Goal: Task Accomplishment & Management: Use online tool/utility

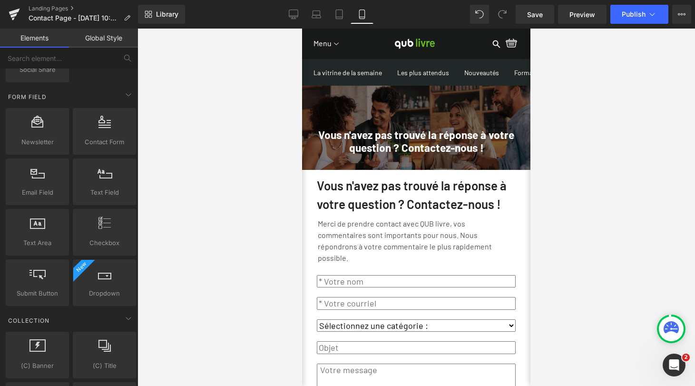
click at [536, 197] on div at bounding box center [415, 207] width 557 height 357
click at [293, 14] on icon at bounding box center [294, 15] width 10 height 10
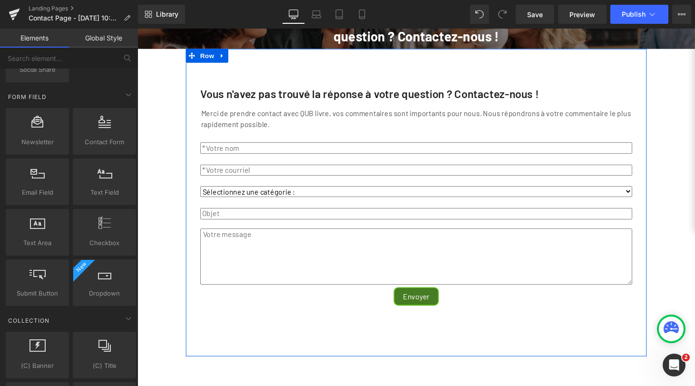
scroll to position [73, 0]
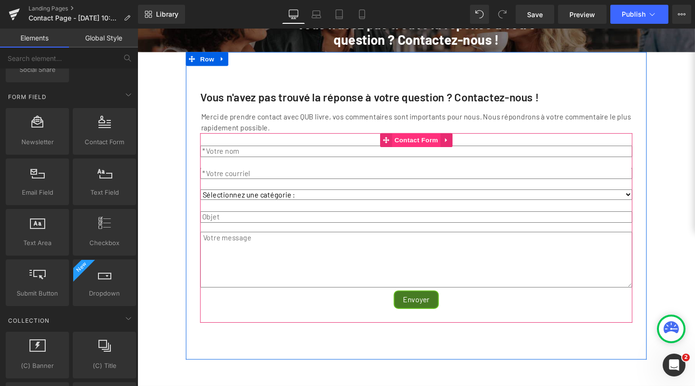
click at [417, 151] on span "Contact Form" at bounding box center [425, 143] width 50 height 14
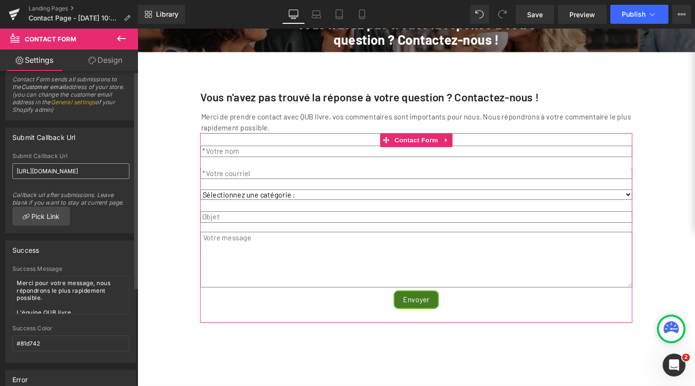
scroll to position [0, 0]
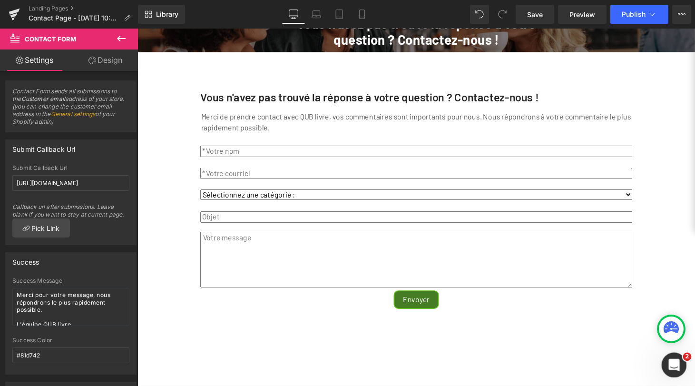
click at [674, 362] on icon "Ouvrir le Messenger Intercom" at bounding box center [673, 364] width 16 height 16
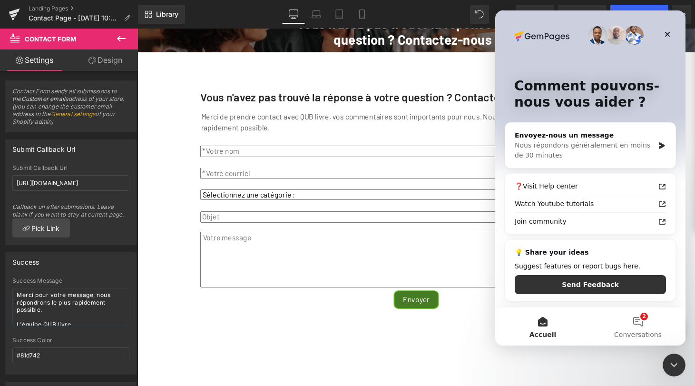
click at [295, 319] on div at bounding box center [347, 178] width 695 height 357
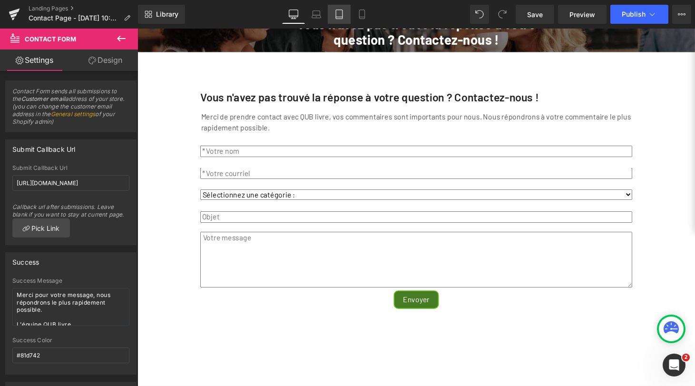
click at [341, 16] on icon at bounding box center [339, 15] width 10 height 10
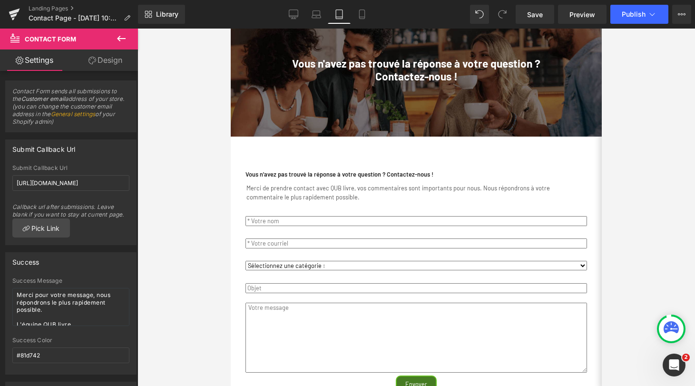
scroll to position [136, 0]
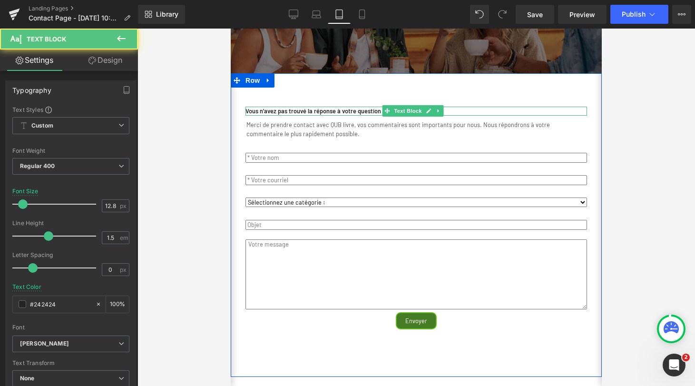
click at [370, 115] on strong "Vous n'avez pas trouvé la réponse à votre question ? Contactez-nous !" at bounding box center [339, 111] width 188 height 8
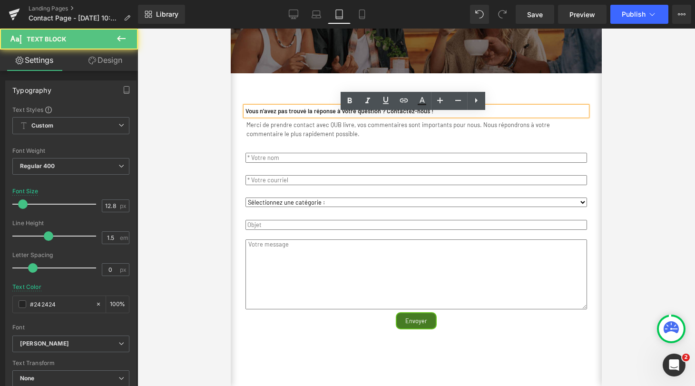
click at [399, 115] on strong "Vous n'avez pas trouvé la réponse à votre question ? Contactez-nous !" at bounding box center [339, 111] width 188 height 8
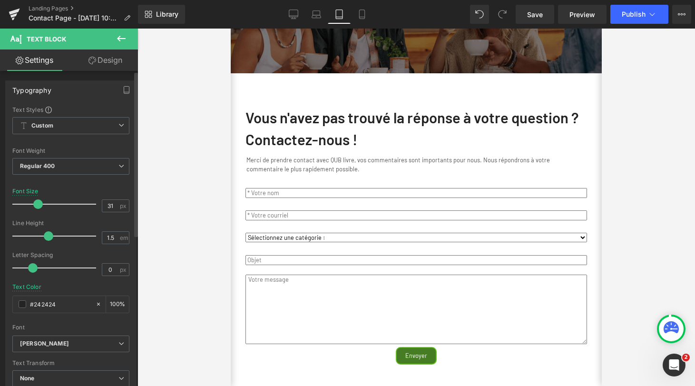
type input "30"
drag, startPoint x: 24, startPoint y: 205, endPoint x: 38, endPoint y: 205, distance: 13.3
click at [38, 205] on span at bounding box center [37, 204] width 10 height 10
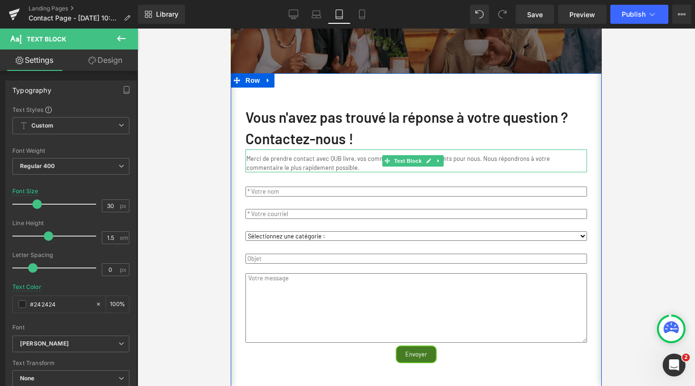
click at [329, 168] on p "Merci de prendre contact avec QUB livre, vos commentaires sont importants pour …" at bounding box center [415, 163] width 339 height 18
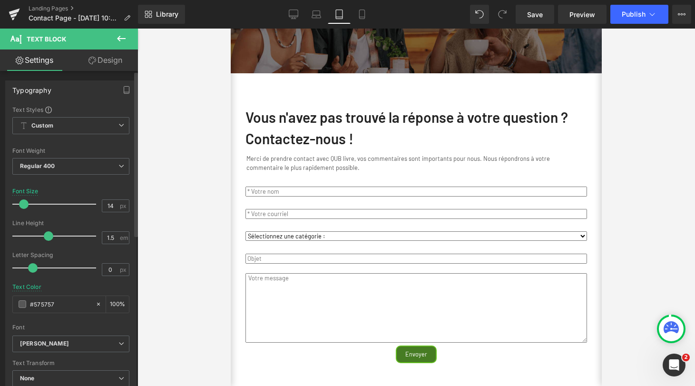
type input "15"
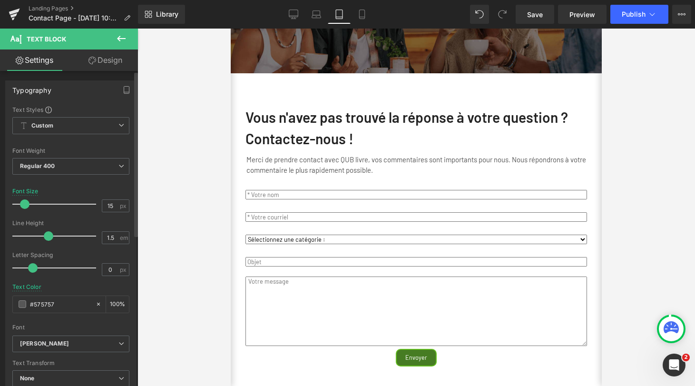
click at [27, 203] on span at bounding box center [25, 204] width 10 height 10
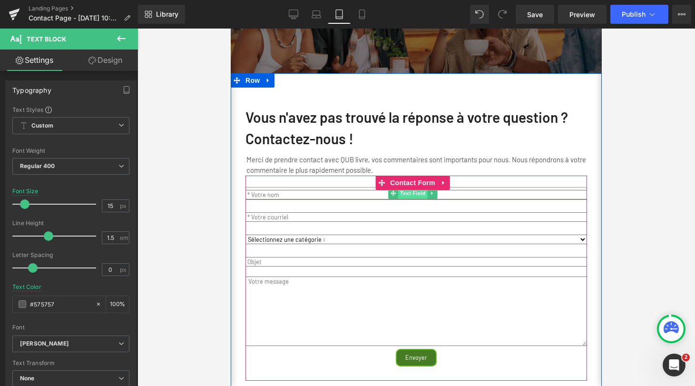
click at [416, 199] on span "Text Field" at bounding box center [412, 192] width 29 height 11
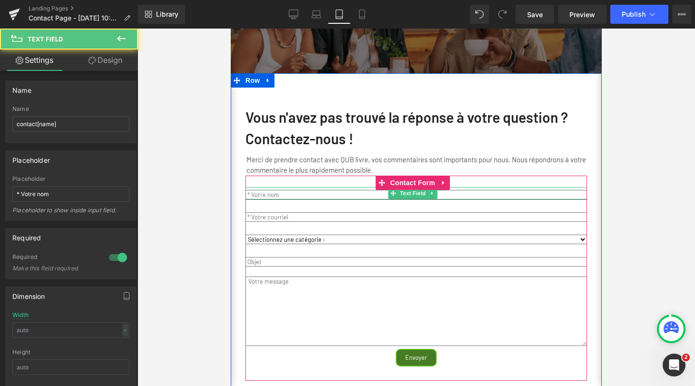
click at [307, 200] on input "text" at bounding box center [415, 195] width 341 height 10
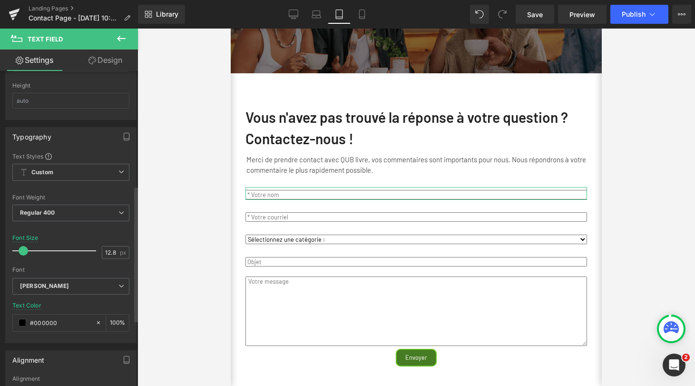
scroll to position [267, 0]
type input "17"
click at [29, 248] on span at bounding box center [28, 250] width 10 height 10
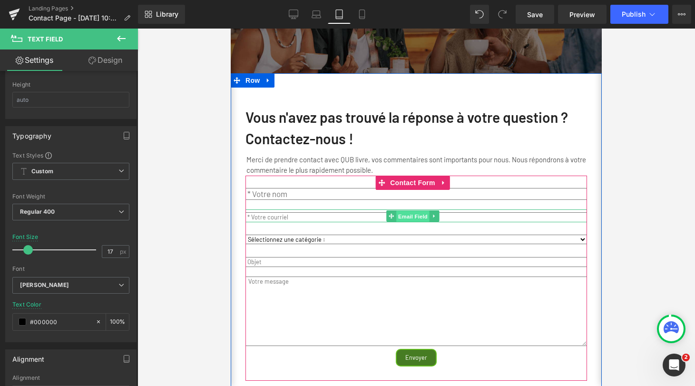
click at [408, 222] on span "Email Field" at bounding box center [412, 215] width 33 height 11
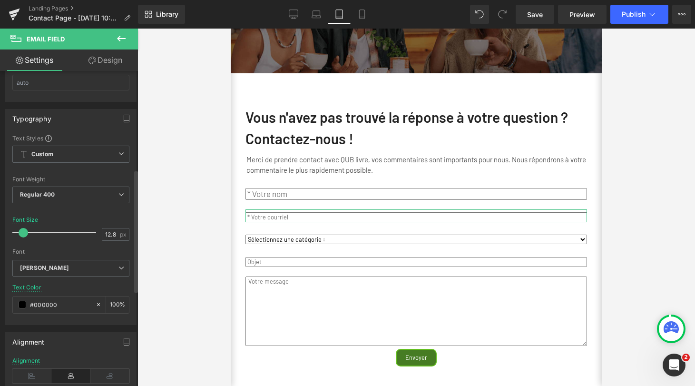
scroll to position [247, 0]
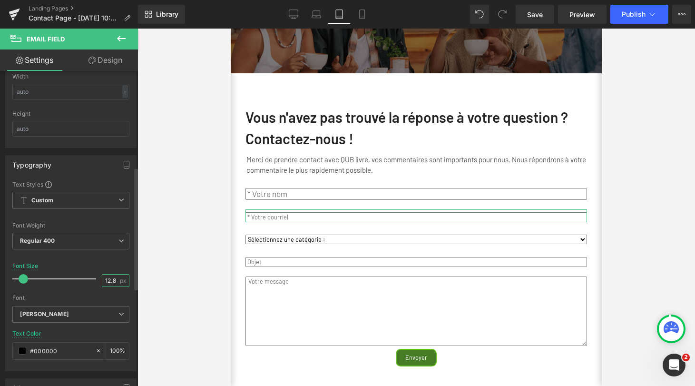
click at [104, 279] on input "12.8" at bounding box center [110, 280] width 17 height 12
drag, startPoint x: 113, startPoint y: 279, endPoint x: 98, endPoint y: 279, distance: 14.7
click at [102, 279] on div "12.8 px" at bounding box center [116, 280] width 28 height 13
type input "17"
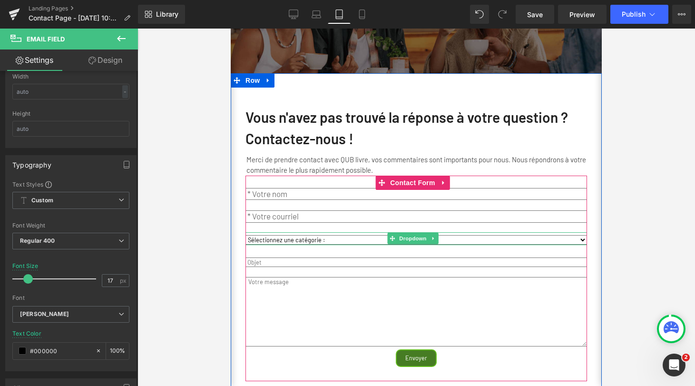
click at [310, 244] on select "Sélectionnez une catégorie : Livraison Facturation Soutien technique Affiliatio…" at bounding box center [415, 240] width 341 height 10
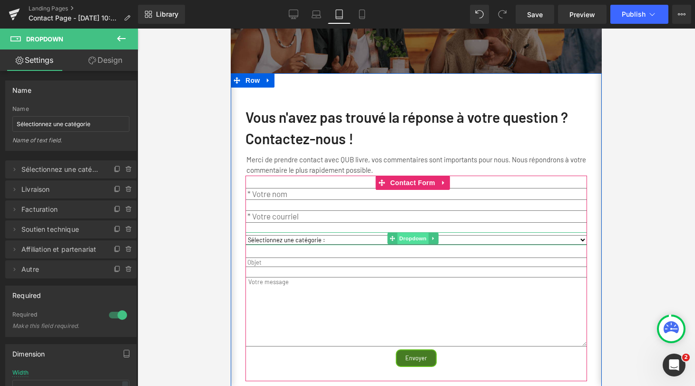
click at [407, 244] on span "Dropdown" at bounding box center [412, 237] width 31 height 11
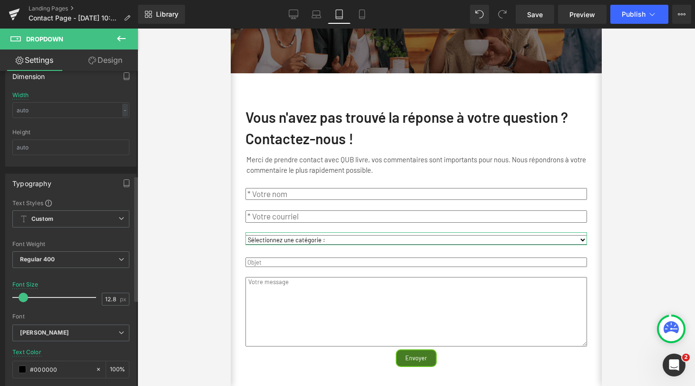
scroll to position [294, 0]
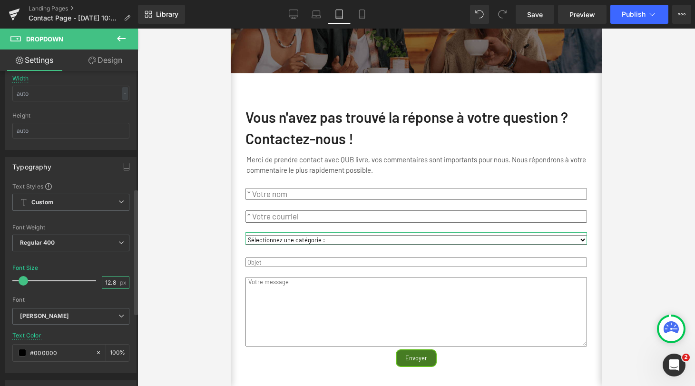
click at [108, 282] on input "12.8" at bounding box center [110, 282] width 17 height 12
type input "17"
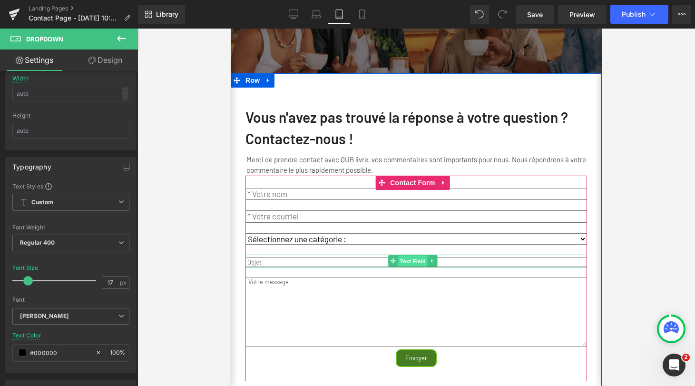
click at [406, 266] on span "Text Field" at bounding box center [412, 260] width 29 height 11
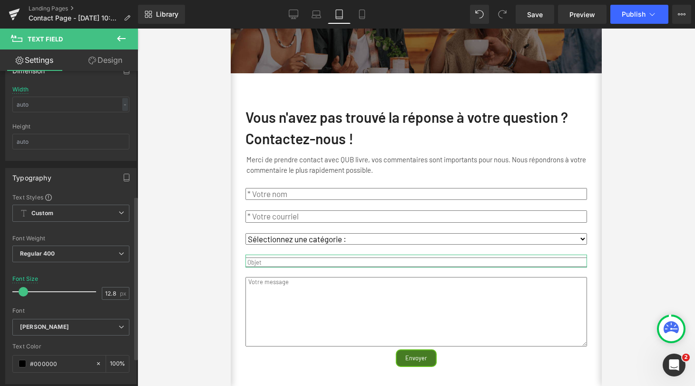
scroll to position [257, 0]
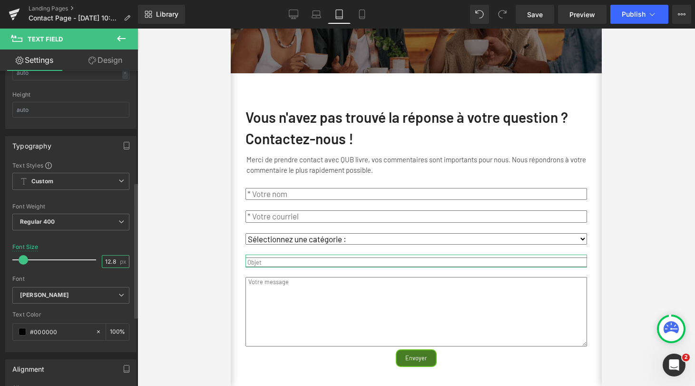
click at [107, 260] on input "12.8" at bounding box center [110, 261] width 17 height 12
type input "17"
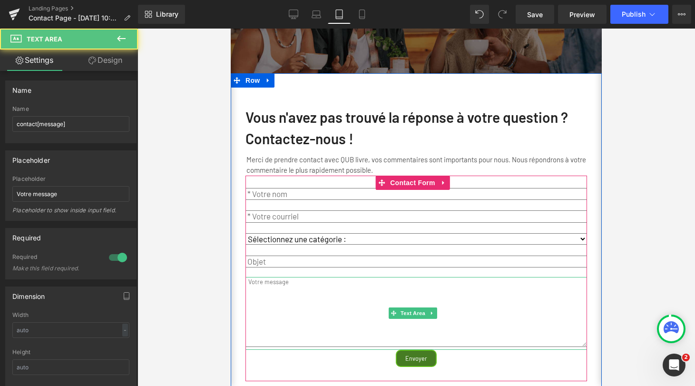
click at [401, 302] on textarea at bounding box center [415, 311] width 341 height 69
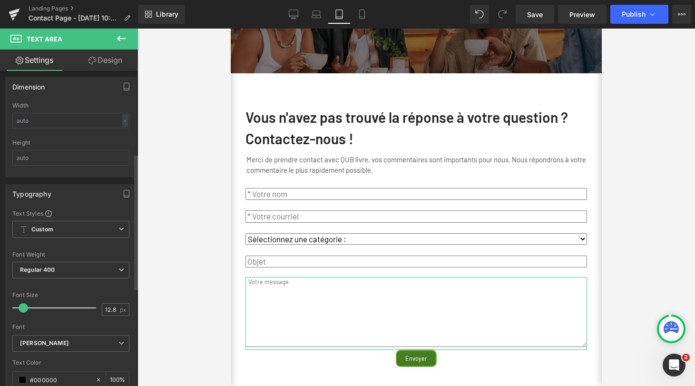
scroll to position [279, 0]
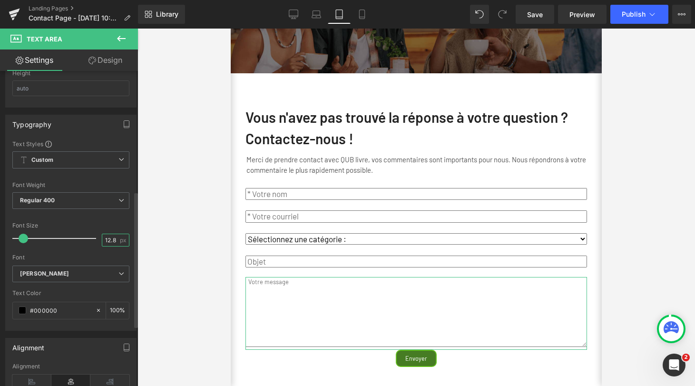
click at [104, 236] on input "12.8" at bounding box center [110, 240] width 17 height 12
type input "17"
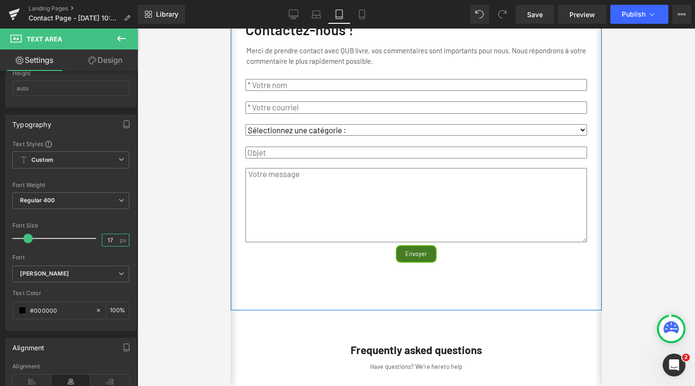
scroll to position [266, 0]
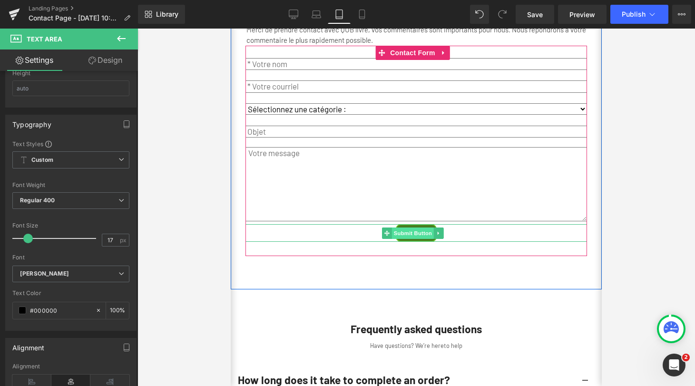
click at [415, 239] on span "Submit Button" at bounding box center [412, 232] width 42 height 11
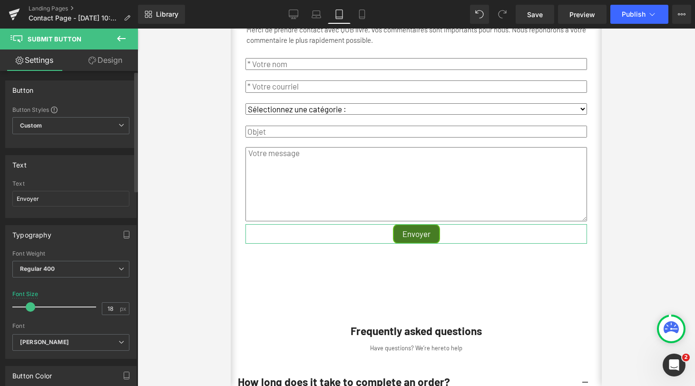
type input "19"
click at [30, 305] on span at bounding box center [33, 307] width 10 height 10
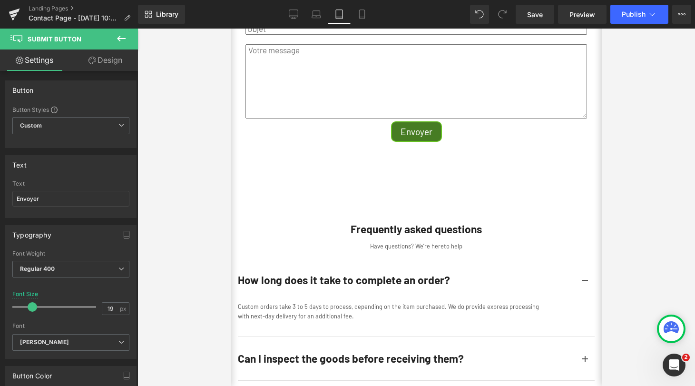
scroll to position [0, 0]
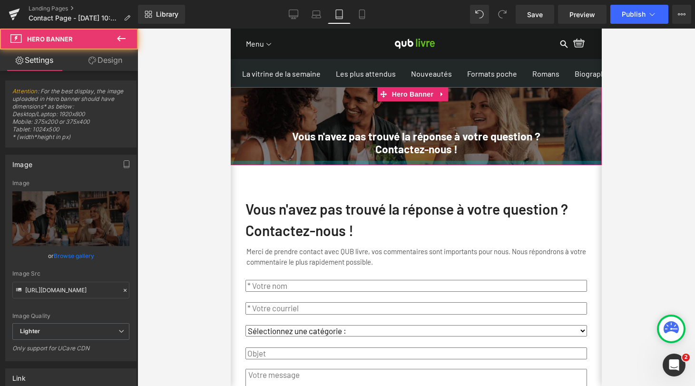
drag, startPoint x: 408, startPoint y: 215, endPoint x: 409, endPoint y: 172, distance: 43.8
click at [409, 165] on div at bounding box center [416, 163] width 371 height 4
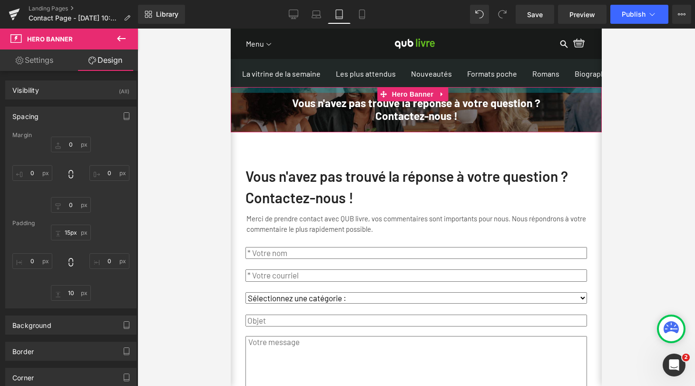
type input "16px"
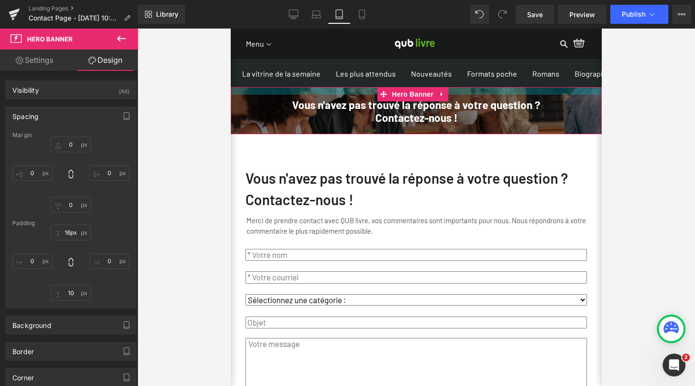
drag, startPoint x: 357, startPoint y: 95, endPoint x: 361, endPoint y: 103, distance: 9.1
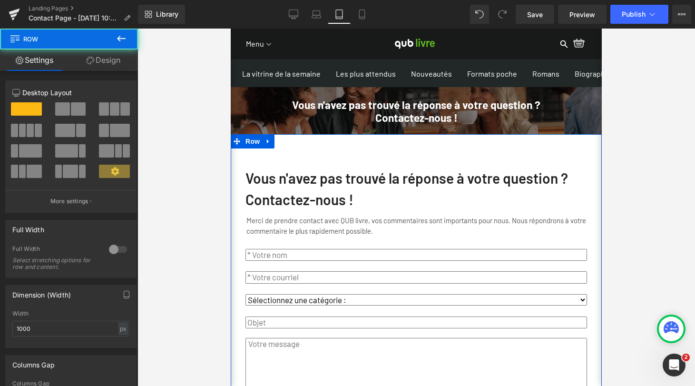
click at [349, 169] on div "Vous n'avez pas trouvé la réponse à votre question ? Contactez-nous ! Text Bloc…" at bounding box center [416, 308] width 371 height 349
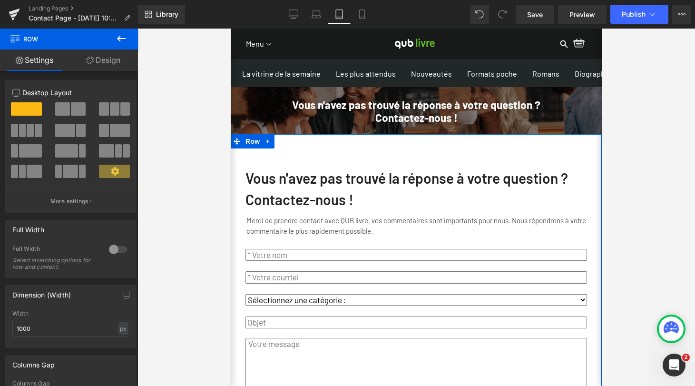
drag, startPoint x: 352, startPoint y: 159, endPoint x: 344, endPoint y: 158, distance: 8.6
click at [352, 159] on div "Vous n'avez pas trouvé la réponse à votre question ? Contactez-nous ! Text Bloc…" at bounding box center [416, 308] width 371 height 349
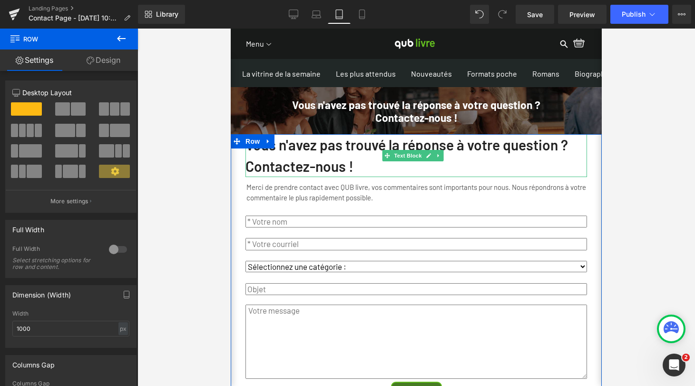
drag, startPoint x: 338, startPoint y: 149, endPoint x: 347, endPoint y: 173, distance: 25.4
click at [347, 173] on div "Vous n'avez pas trouvé la réponse à votre question ? Contactez-nous ! Text Bloc…" at bounding box center [416, 292] width 371 height 316
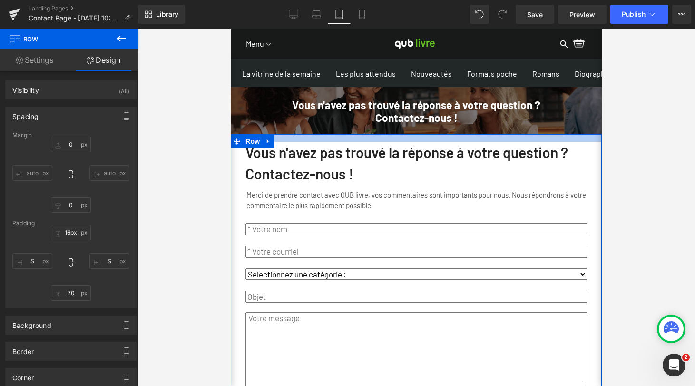
type input "15px"
drag, startPoint x: 348, startPoint y: 142, endPoint x: 348, endPoint y: 149, distance: 7.1
click at [348, 149] on div "Vous n'avez pas trouvé la réponse à votre question ? Contactez-nous ! Text Bloc…" at bounding box center [416, 295] width 371 height 323
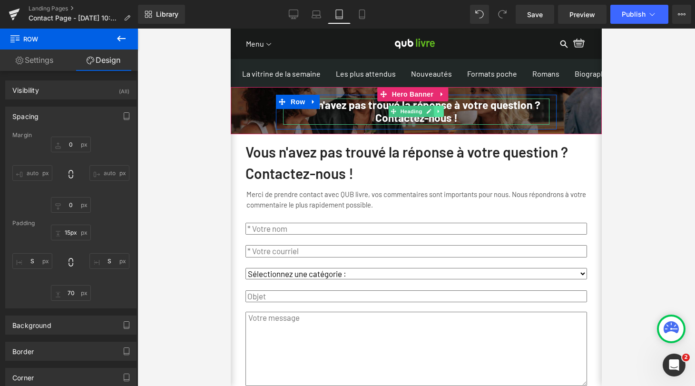
click at [436, 114] on icon at bounding box center [438, 111] width 5 height 6
click at [441, 114] on icon at bounding box center [443, 111] width 5 height 5
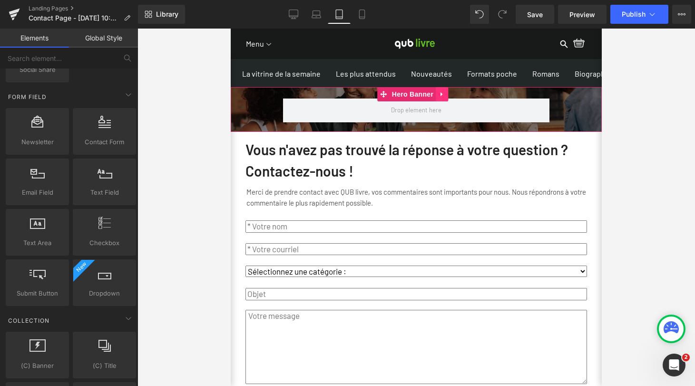
click at [442, 98] on icon at bounding box center [441, 94] width 7 height 7
click at [447, 97] on icon at bounding box center [448, 94] width 7 height 7
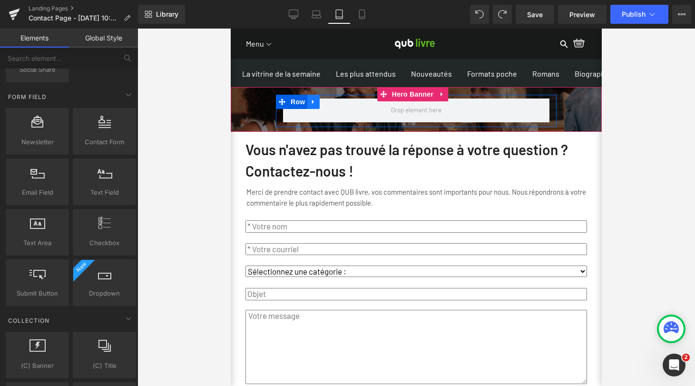
click at [310, 106] on icon at bounding box center [313, 101] width 7 height 7
click at [335, 106] on icon at bounding box center [338, 101] width 7 height 7
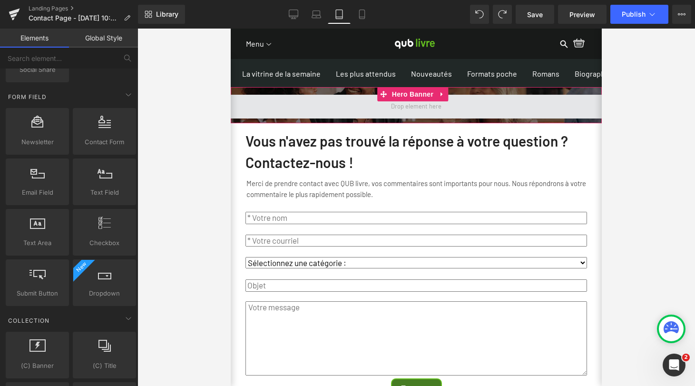
click at [541, 111] on span at bounding box center [416, 107] width 371 height 24
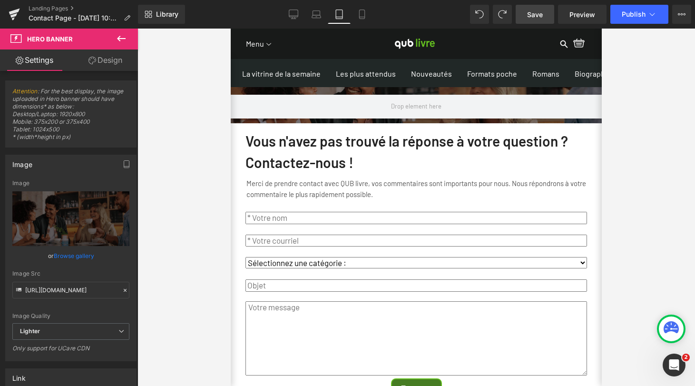
click at [537, 12] on span "Save" at bounding box center [535, 15] width 16 height 10
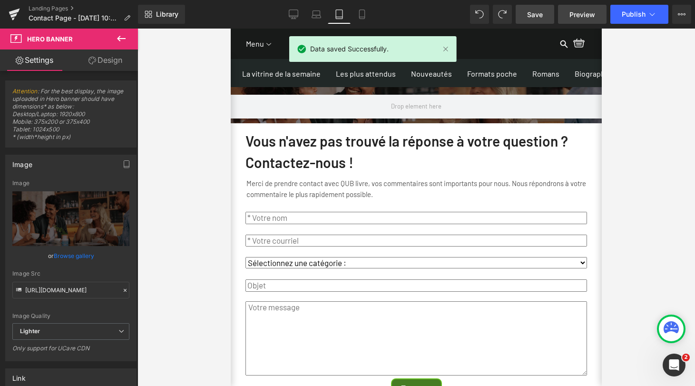
click at [580, 15] on span "Preview" at bounding box center [582, 15] width 26 height 10
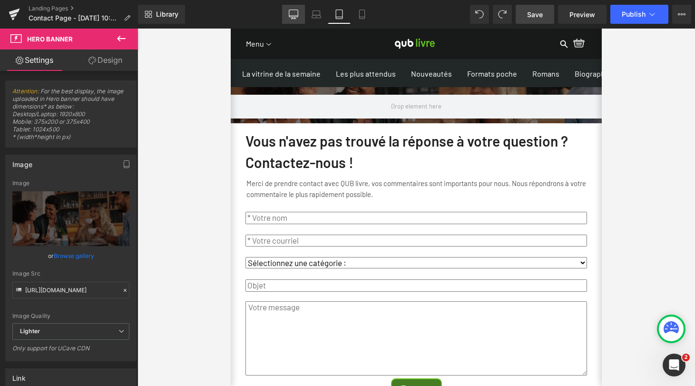
click at [291, 15] on icon at bounding box center [294, 15] width 10 height 10
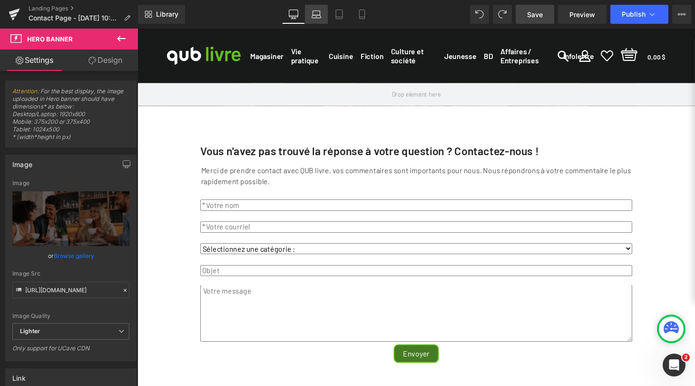
click at [320, 17] on icon at bounding box center [315, 16] width 9 height 3
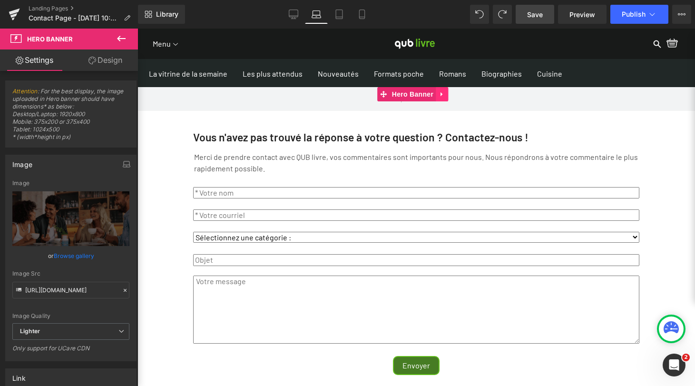
click at [440, 92] on icon at bounding box center [441, 94] width 7 height 7
click at [447, 93] on icon at bounding box center [448, 94] width 7 height 7
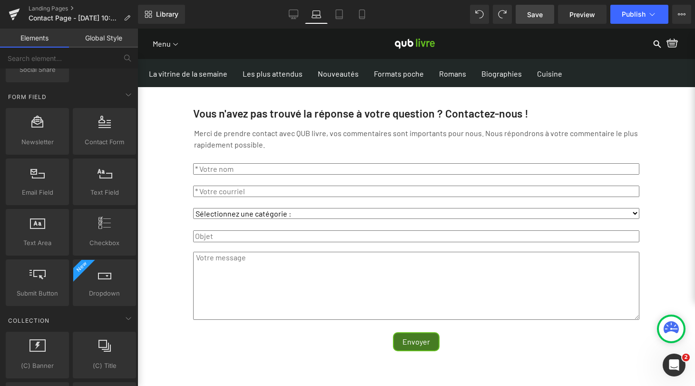
click at [531, 15] on span "Save" at bounding box center [535, 15] width 16 height 10
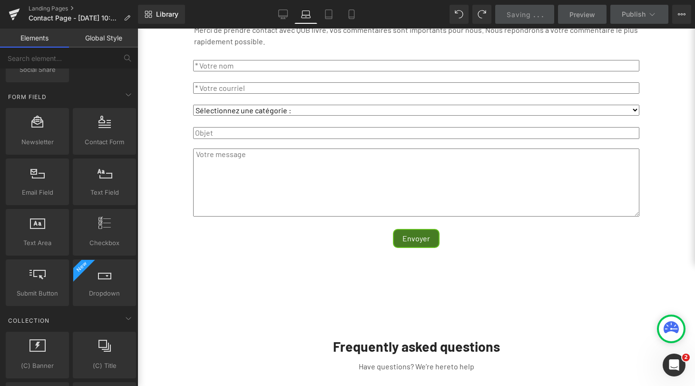
scroll to position [165, 0]
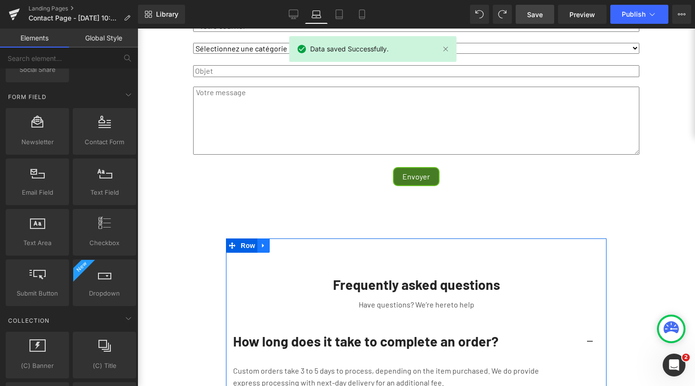
click at [261, 247] on icon at bounding box center [263, 245] width 7 height 7
click at [285, 246] on icon at bounding box center [288, 245] width 7 height 7
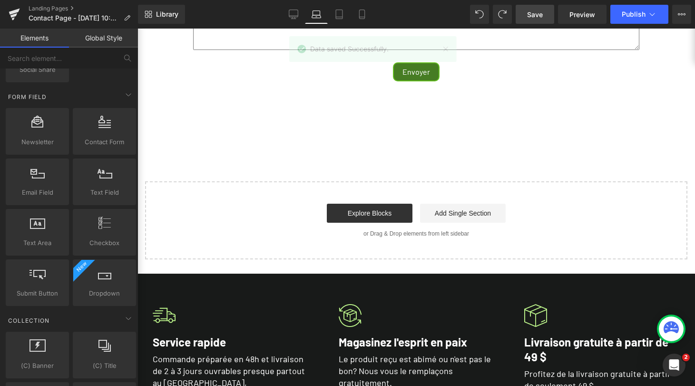
scroll to position [280, 0]
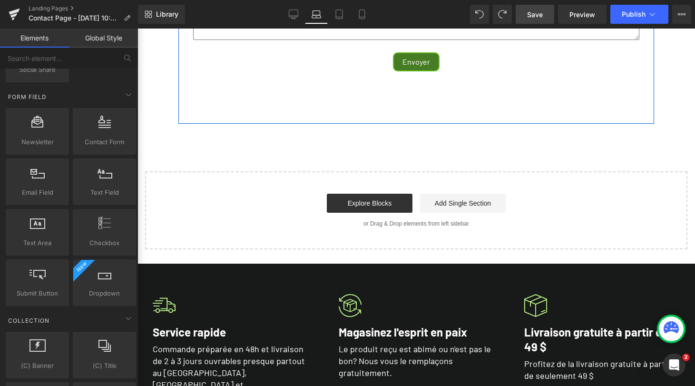
drag, startPoint x: 399, startPoint y: 87, endPoint x: 401, endPoint y: 110, distance: 23.4
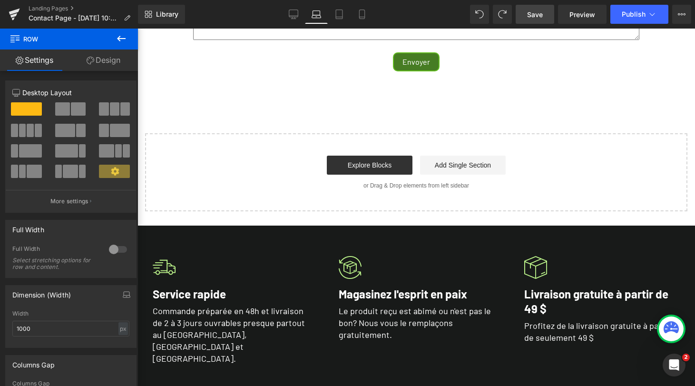
drag, startPoint x: 405, startPoint y: 123, endPoint x: 405, endPoint y: 86, distance: 36.6
click at [404, 86] on div "Vous n'avez pas trouvé la réponse à votre question ? Contactez-nous ! Text Bloc…" at bounding box center [415, 9] width 557 height 404
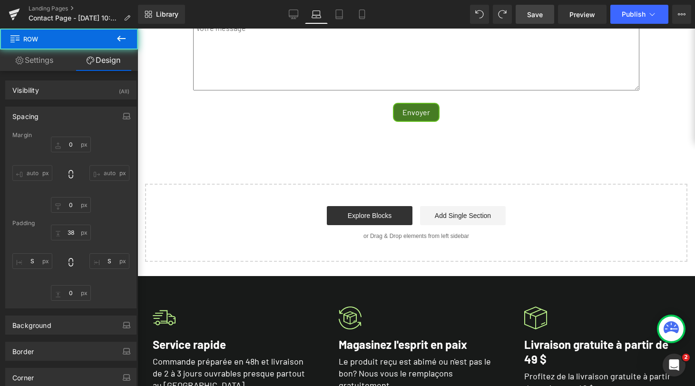
scroll to position [159, 0]
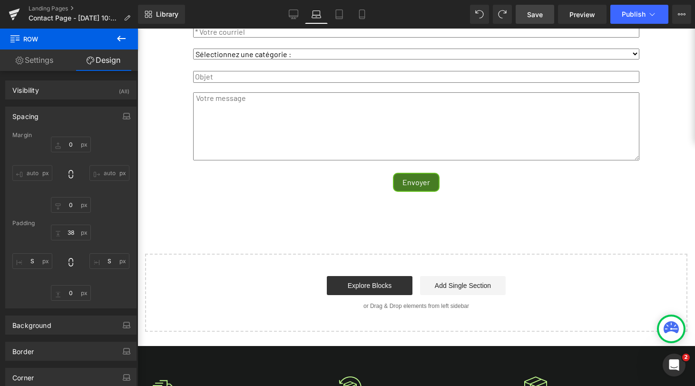
click at [534, 14] on span "Save" at bounding box center [535, 15] width 16 height 10
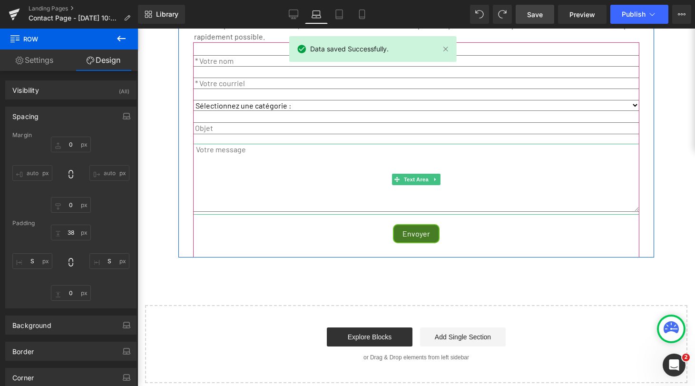
scroll to position [0, 0]
